Goal: Complete application form

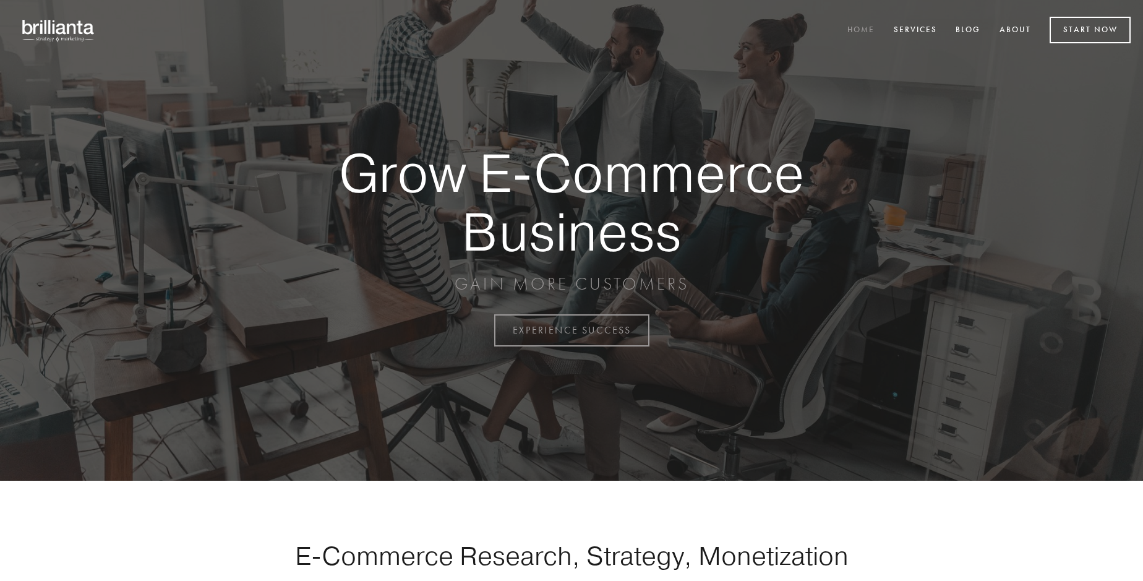
scroll to position [3242, 0]
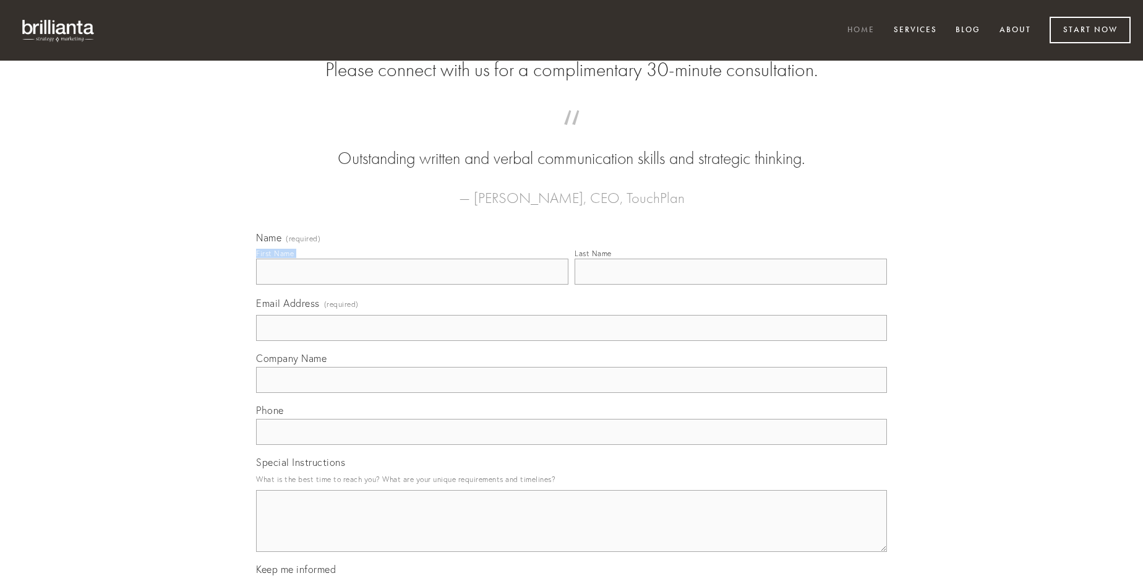
type input "[PERSON_NAME]"
click at [730, 285] on input "Last Name" at bounding box center [731, 272] width 312 height 26
type input "[PERSON_NAME]"
click at [571, 341] on input "Email Address (required)" at bounding box center [571, 328] width 631 height 26
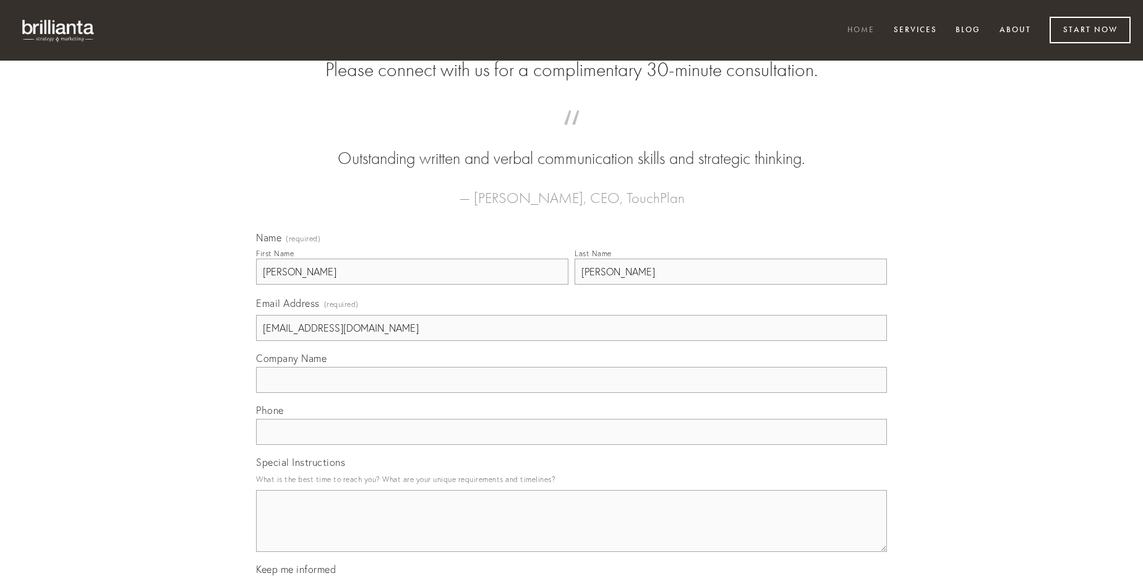
type input "[EMAIL_ADDRESS][DOMAIN_NAME]"
click at [571, 393] on input "Company Name" at bounding box center [571, 380] width 631 height 26
type input "denuo"
click at [571, 445] on input "text" at bounding box center [571, 432] width 631 height 26
click at [571, 532] on textarea "Special Instructions" at bounding box center [571, 521] width 631 height 62
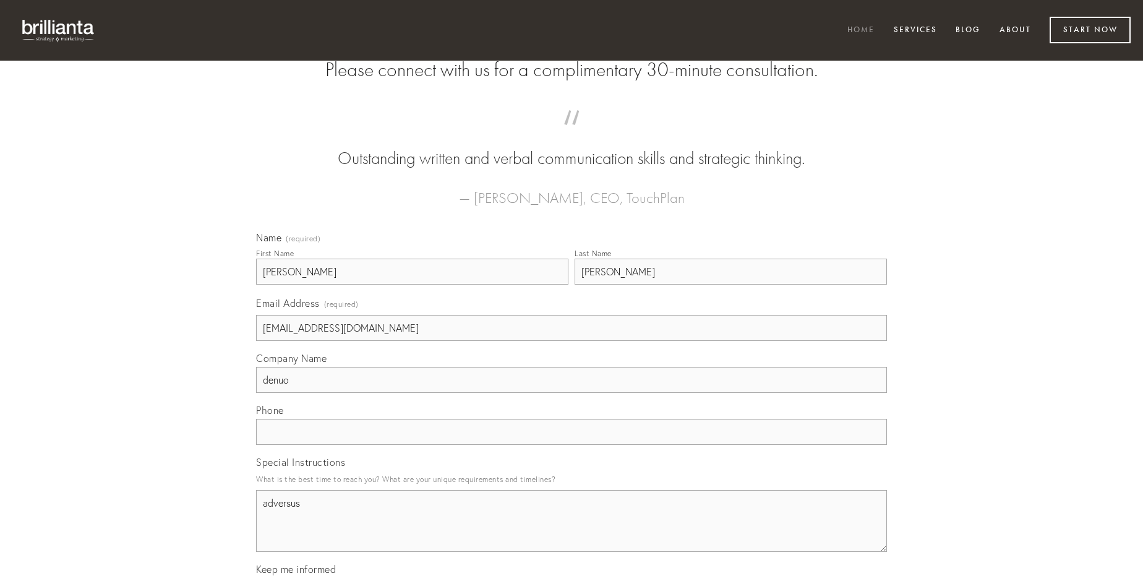
type textarea "adversus"
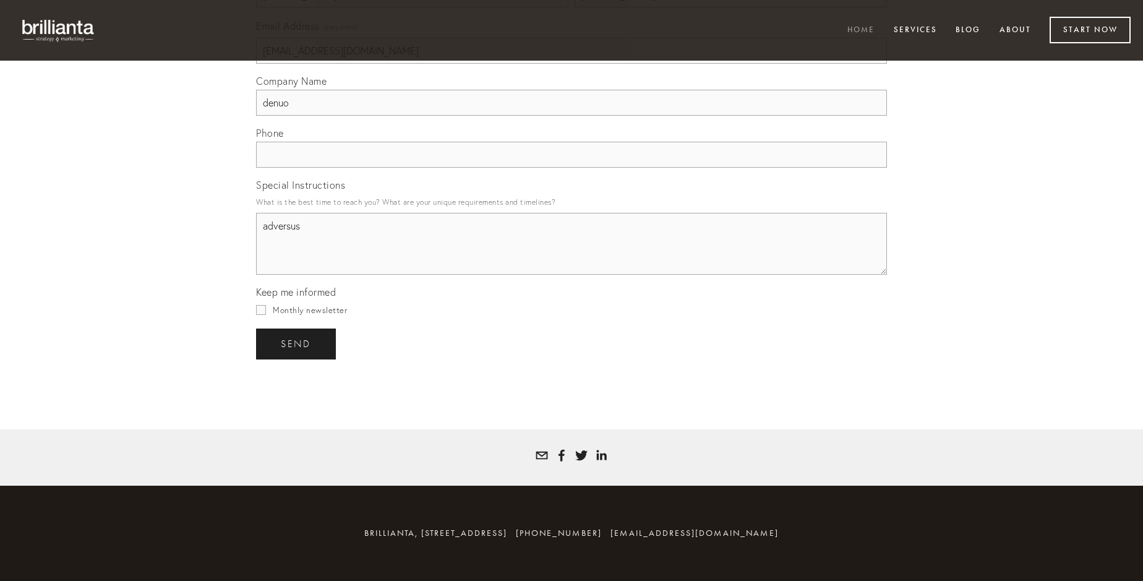
click at [297, 343] on span "send" at bounding box center [296, 343] width 30 height 11
